Goal: Register for event/course

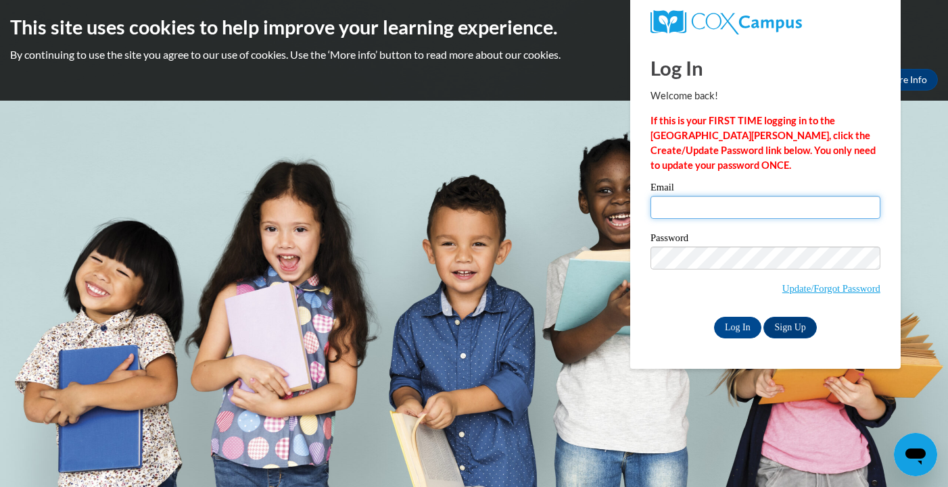
click at [683, 202] on input "Email" at bounding box center [765, 207] width 230 height 23
type input "[EMAIL_ADDRESS][DOMAIN_NAME]"
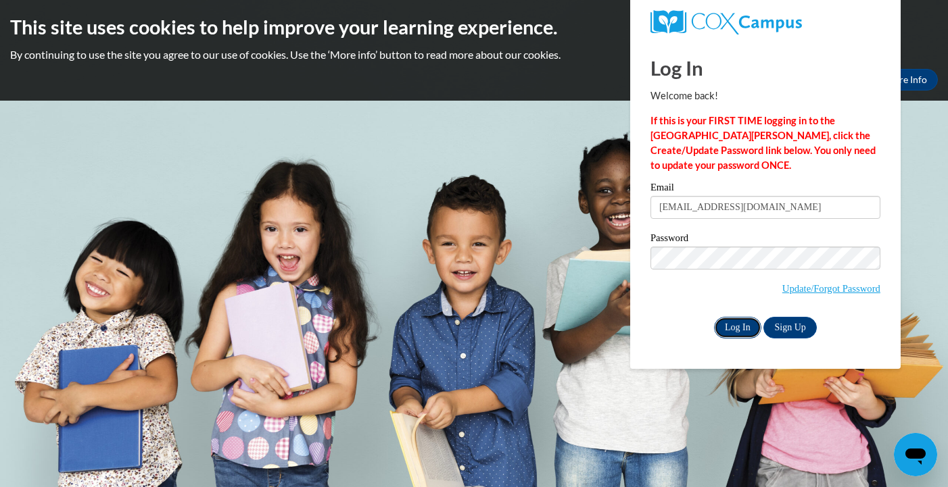
click at [735, 327] on input "Log In" at bounding box center [737, 328] width 47 height 22
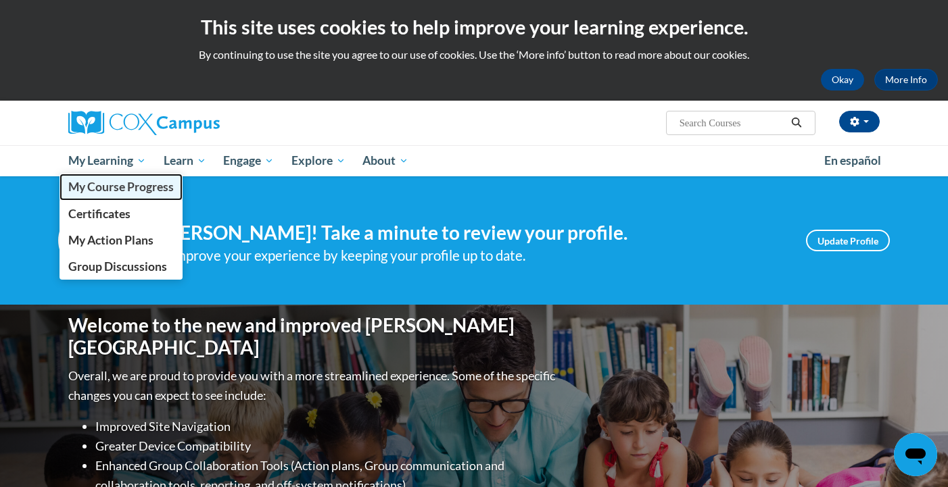
click at [91, 183] on span "My Course Progress" at bounding box center [120, 187] width 105 height 14
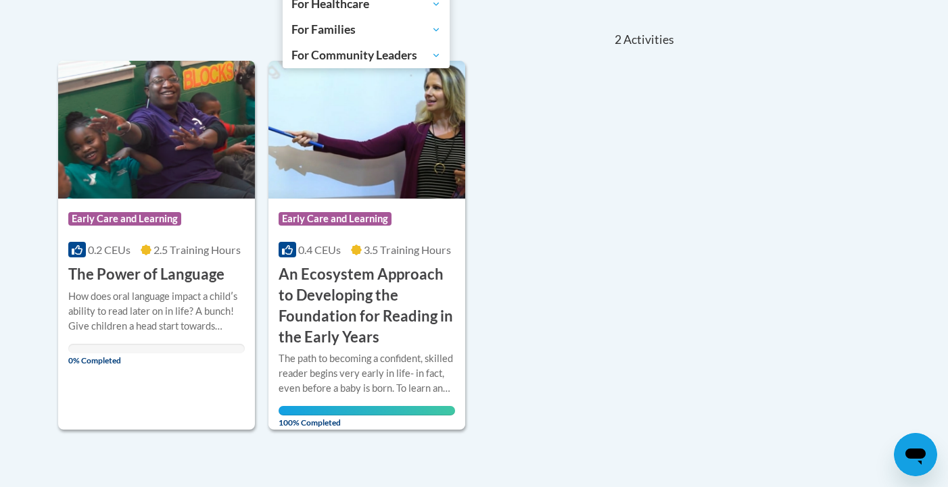
scroll to position [288, 0]
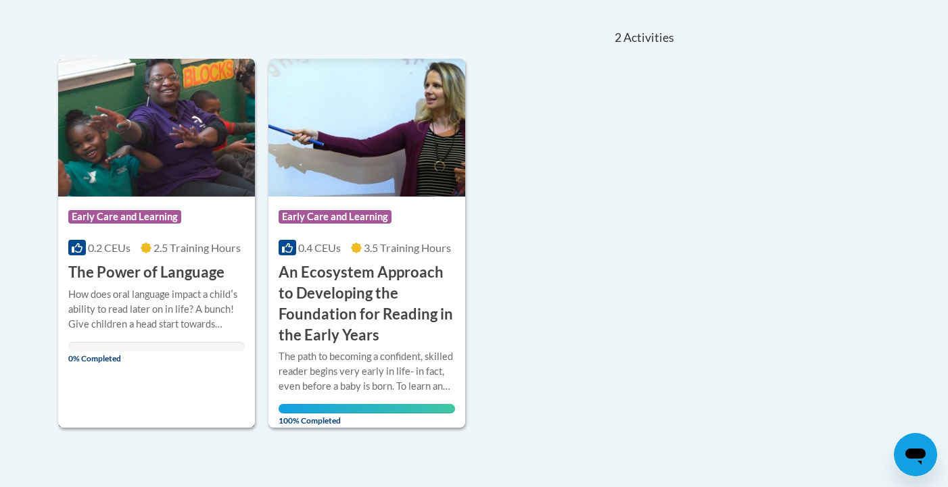
click at [170, 278] on h3 "The Power of Language" at bounding box center [146, 272] width 156 height 21
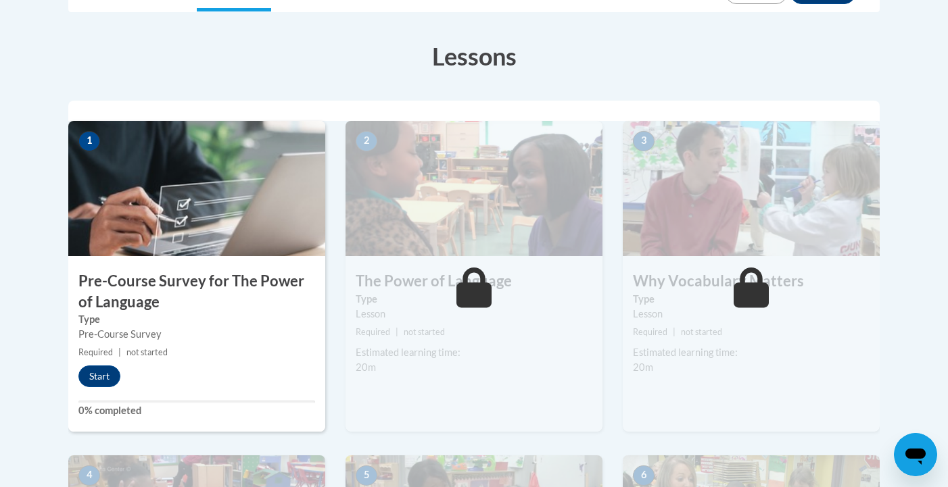
scroll to position [359, 0]
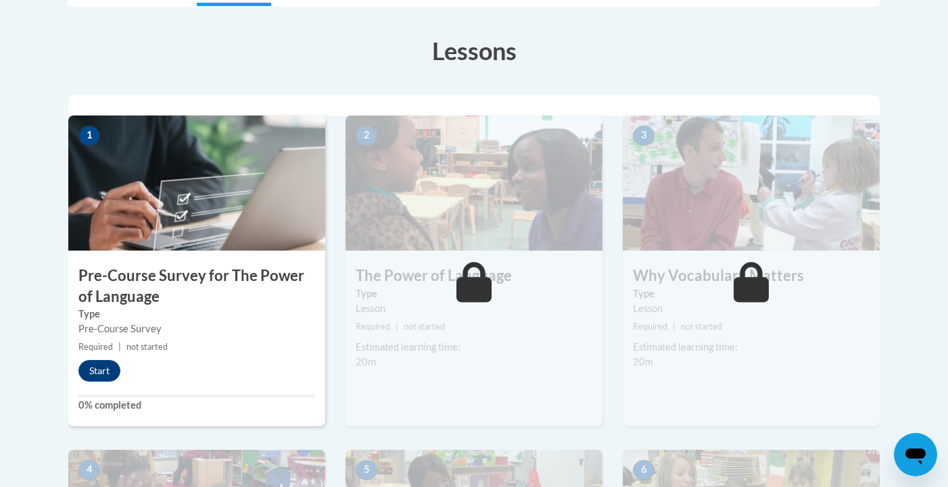
click at [184, 283] on h3 "Pre-Course Survey for The Power of Language" at bounding box center [196, 287] width 257 height 42
click at [97, 370] on button "Start" at bounding box center [99, 371] width 42 height 22
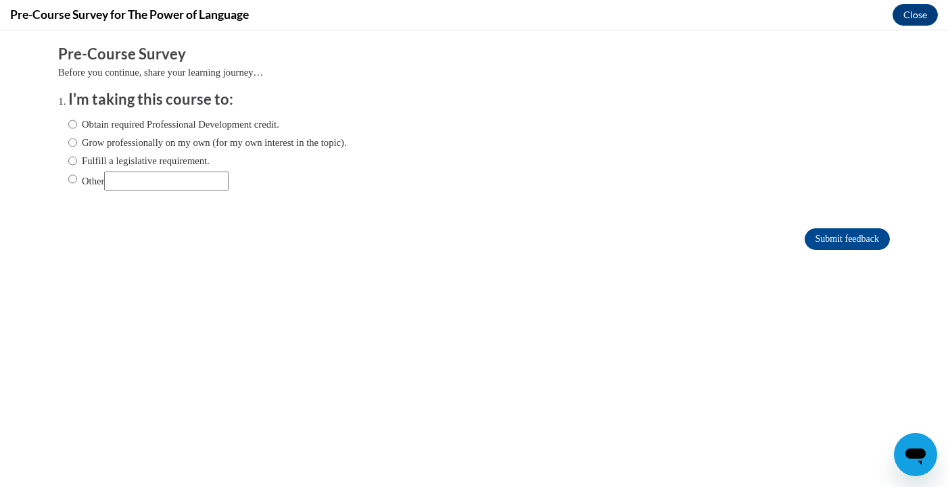
scroll to position [0, 0]
click at [74, 124] on input "Obtain required Professional Development credit." at bounding box center [72, 124] width 9 height 15
radio input "true"
click at [818, 241] on input "Submit feedback" at bounding box center [847, 240] width 85 height 22
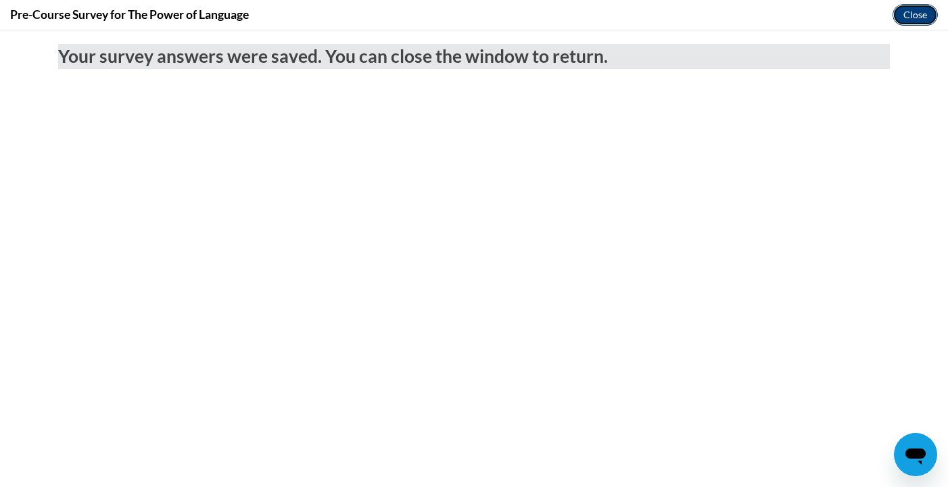
click at [918, 15] on button "Close" at bounding box center [914, 15] width 45 height 22
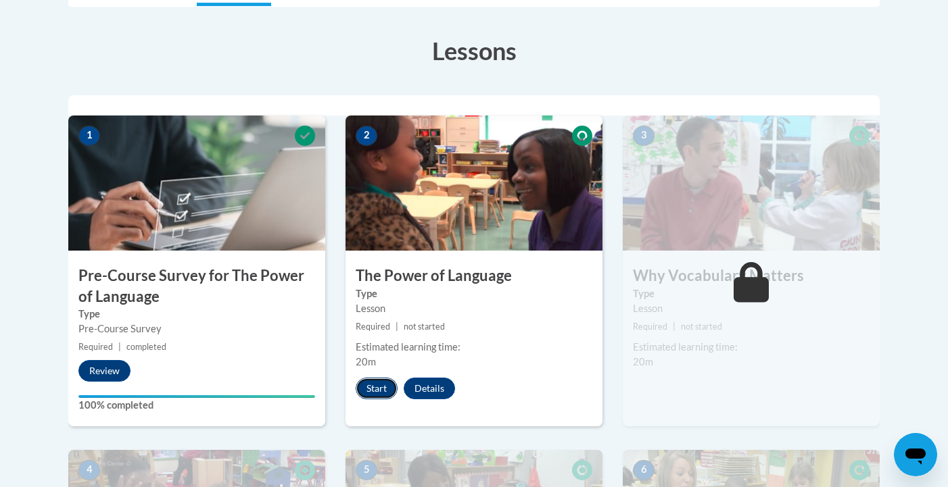
click at [377, 390] on button "Start" at bounding box center [377, 389] width 42 height 22
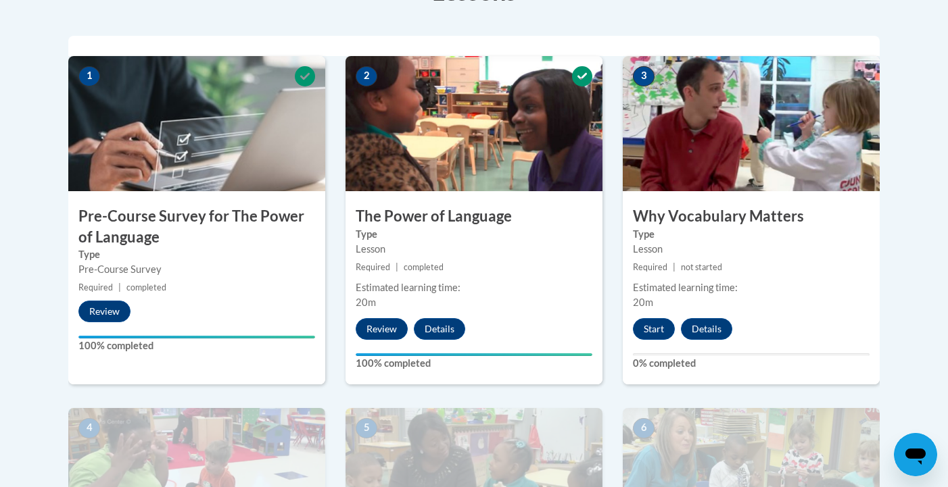
scroll to position [415, 0]
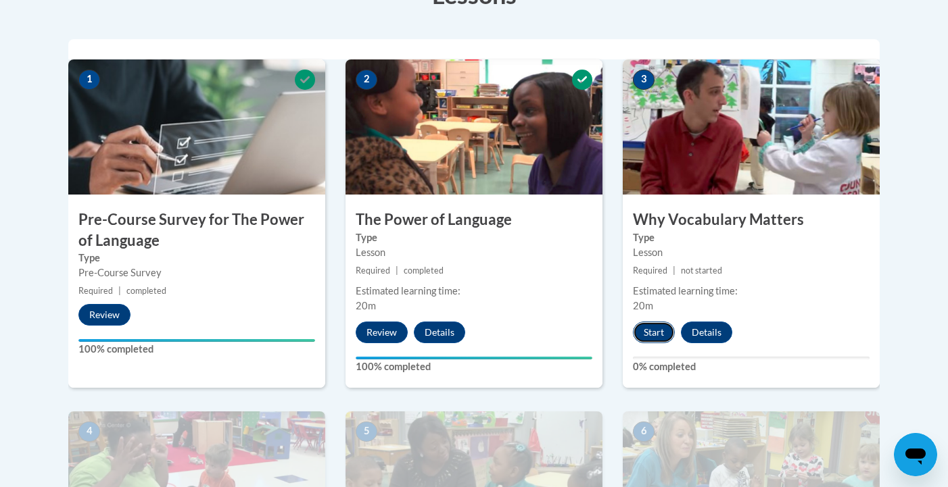
click at [646, 333] on button "Start" at bounding box center [654, 333] width 42 height 22
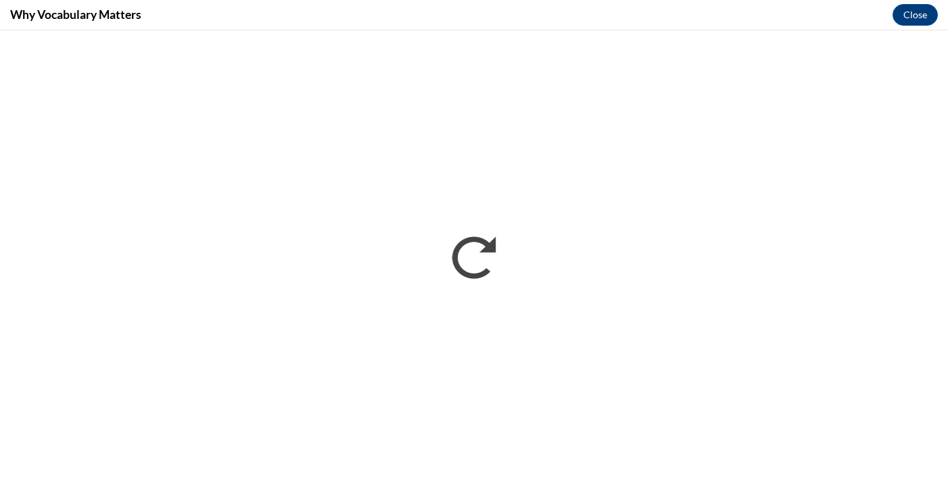
scroll to position [0, 0]
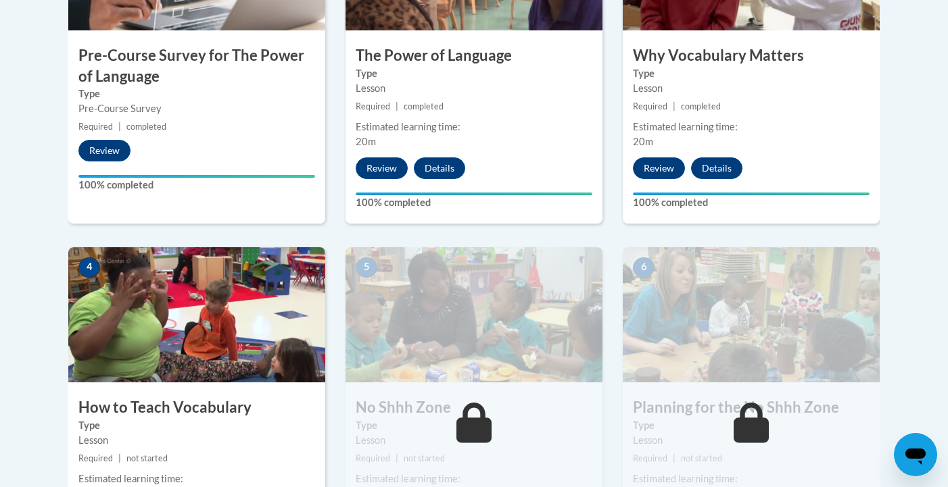
scroll to position [460, 0]
